Goal: Task Accomplishment & Management: Manage account settings

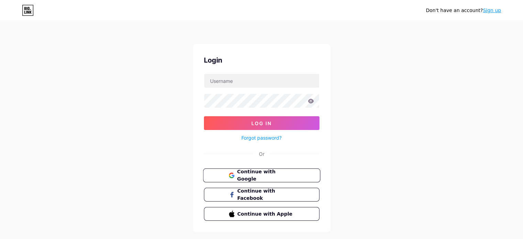
click at [254, 176] on span "Continue with Google" at bounding box center [265, 175] width 57 height 15
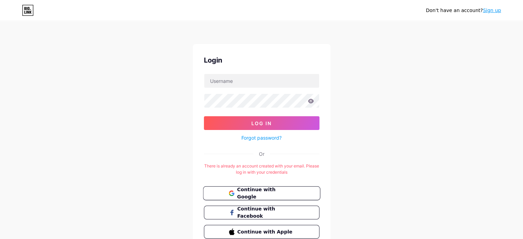
click at [256, 195] on span "Continue with Google" at bounding box center [265, 193] width 57 height 15
click at [226, 78] on input "text" at bounding box center [261, 81] width 115 height 14
type input "jessicabalbino91@gmail.com"
click at [204, 116] on button "Log In" at bounding box center [262, 123] width 116 height 14
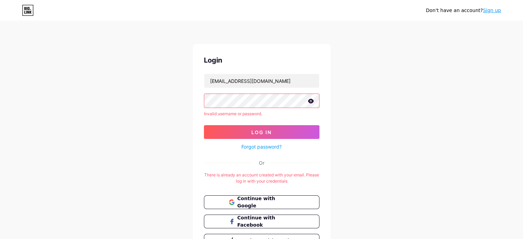
click at [311, 102] on icon at bounding box center [311, 101] width 6 height 4
click at [171, 100] on div "Don't have an account? Sign up Login jessicabalbino91@gmail.com Invalid usernam…" at bounding box center [261, 140] width 523 height 281
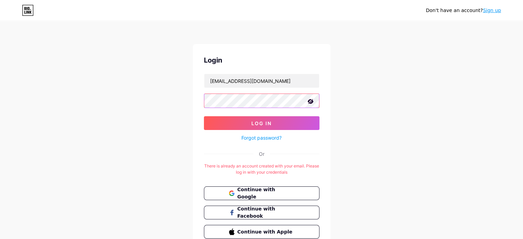
click at [204, 116] on button "Log In" at bounding box center [262, 123] width 116 height 14
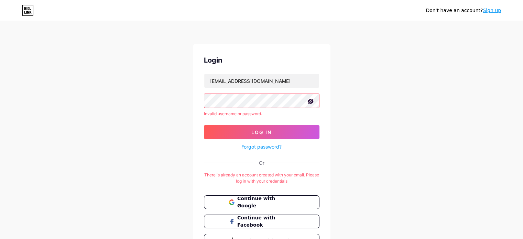
click at [186, 99] on div "Don't have an account? Sign up Login jessicabalbino91@gmail.com Invalid usernam…" at bounding box center [261, 140] width 523 height 281
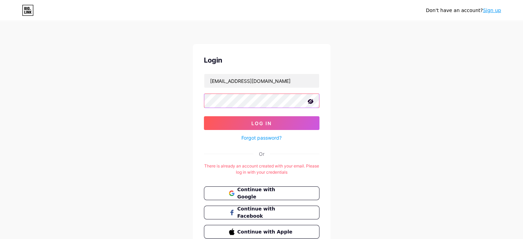
click at [204, 116] on button "Log In" at bounding box center [262, 123] width 116 height 14
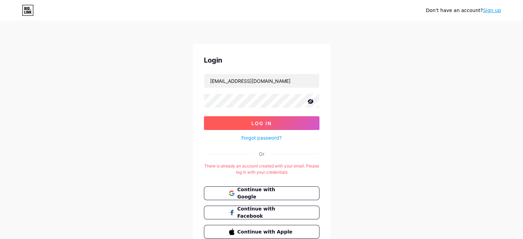
click at [265, 123] on span "Log In" at bounding box center [261, 123] width 20 height 6
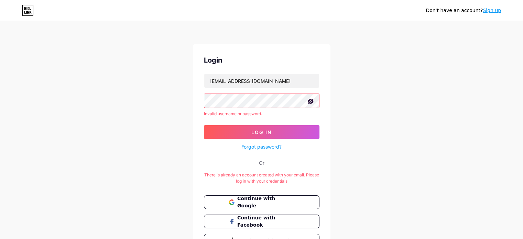
click at [204, 125] on button "Log In" at bounding box center [262, 132] width 116 height 14
click at [260, 149] on link "Forgot password?" at bounding box center [261, 146] width 40 height 7
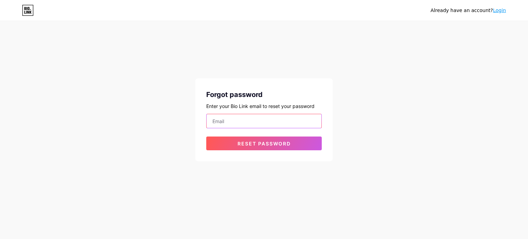
click at [266, 125] on input "email" at bounding box center [264, 121] width 115 height 14
type input "jessicabalbino91@gmail.com"
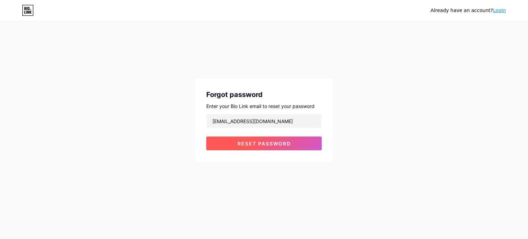
click at [250, 141] on span "Reset password" at bounding box center [264, 144] width 53 height 6
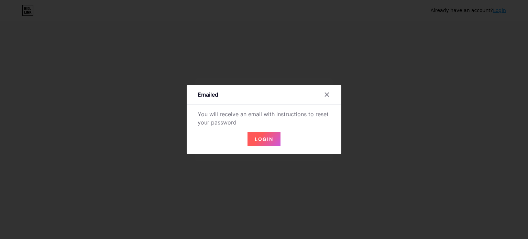
click at [260, 137] on span "Login" at bounding box center [264, 139] width 19 height 6
